Goal: Task Accomplishment & Management: Use online tool/utility

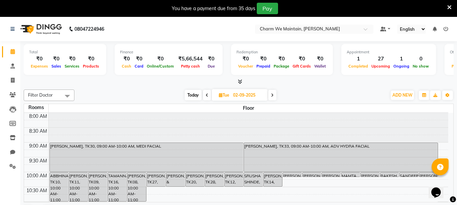
click at [192, 96] on span "Today" at bounding box center [193, 95] width 17 height 10
type input "[DATE]"
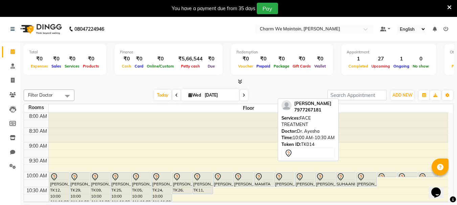
scroll to position [34, 0]
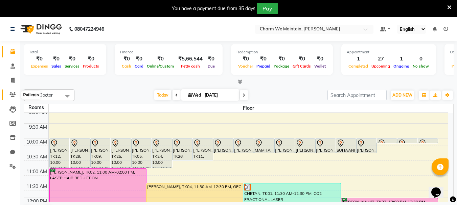
click at [12, 93] on icon at bounding box center [12, 94] width 6 height 5
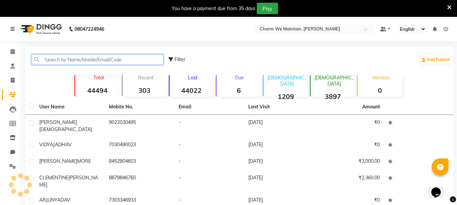
click at [93, 60] on input "text" at bounding box center [97, 59] width 132 height 10
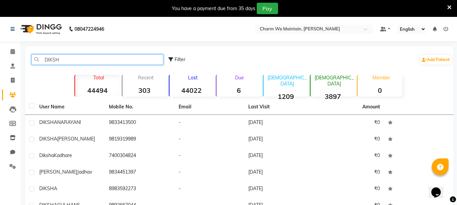
type input "DIKSHA"
click at [56, 59] on input "DIKSHA" at bounding box center [97, 59] width 132 height 10
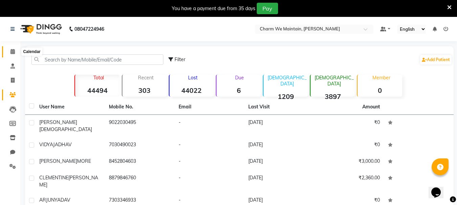
click at [11, 52] on icon at bounding box center [12, 51] width 4 height 5
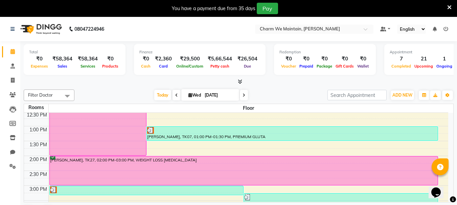
scroll to position [169, 0]
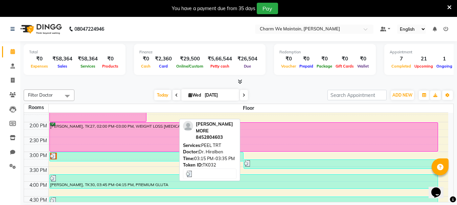
click at [287, 163] on div at bounding box center [340, 163] width 193 height 7
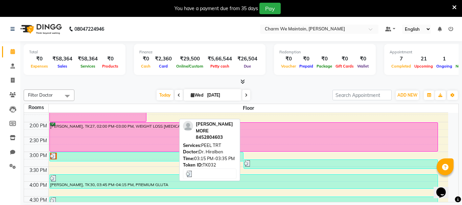
select select "3"
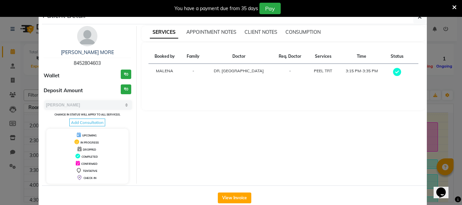
click at [453, 6] on icon at bounding box center [454, 7] width 4 height 6
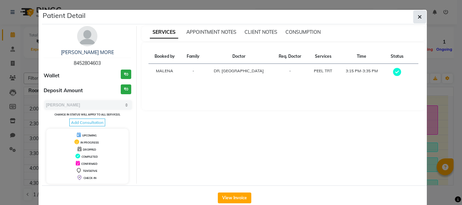
click at [418, 17] on icon "button" at bounding box center [420, 16] width 4 height 5
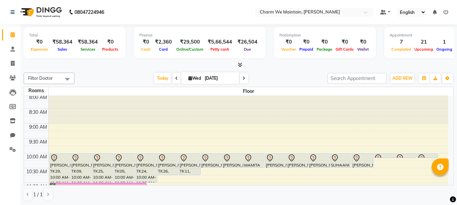
scroll to position [0, 0]
